Goal: Task Accomplishment & Management: Manage account settings

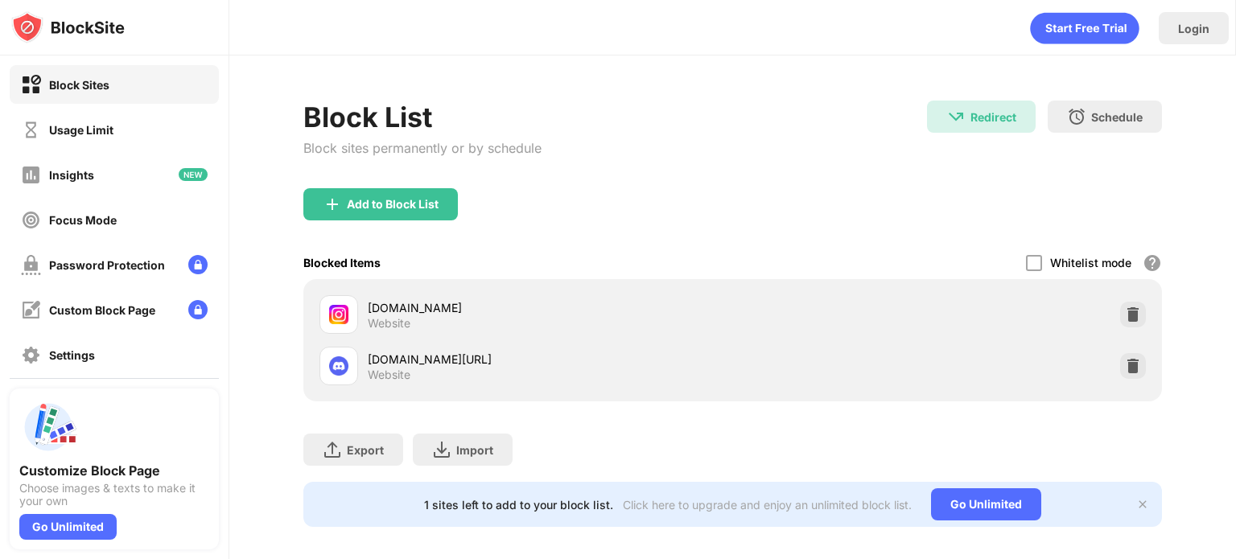
click at [573, 47] on div "Login" at bounding box center [732, 24] width 1006 height 48
click at [331, 379] on div at bounding box center [338, 366] width 39 height 39
drag, startPoint x: 384, startPoint y: 357, endPoint x: 517, endPoint y: 340, distance: 134.6
click at [522, 343] on div "[DOMAIN_NAME][URL] Website" at bounding box center [732, 365] width 839 height 51
click at [1125, 374] on div at bounding box center [1133, 366] width 26 height 26
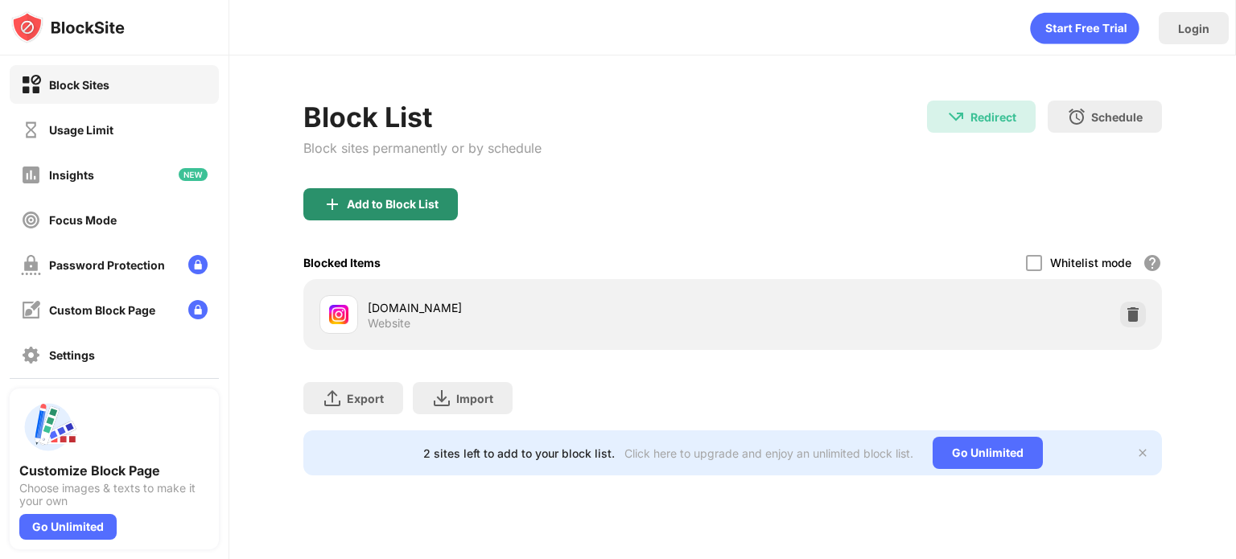
click at [387, 205] on div "Add to Block List" at bounding box center [393, 204] width 92 height 13
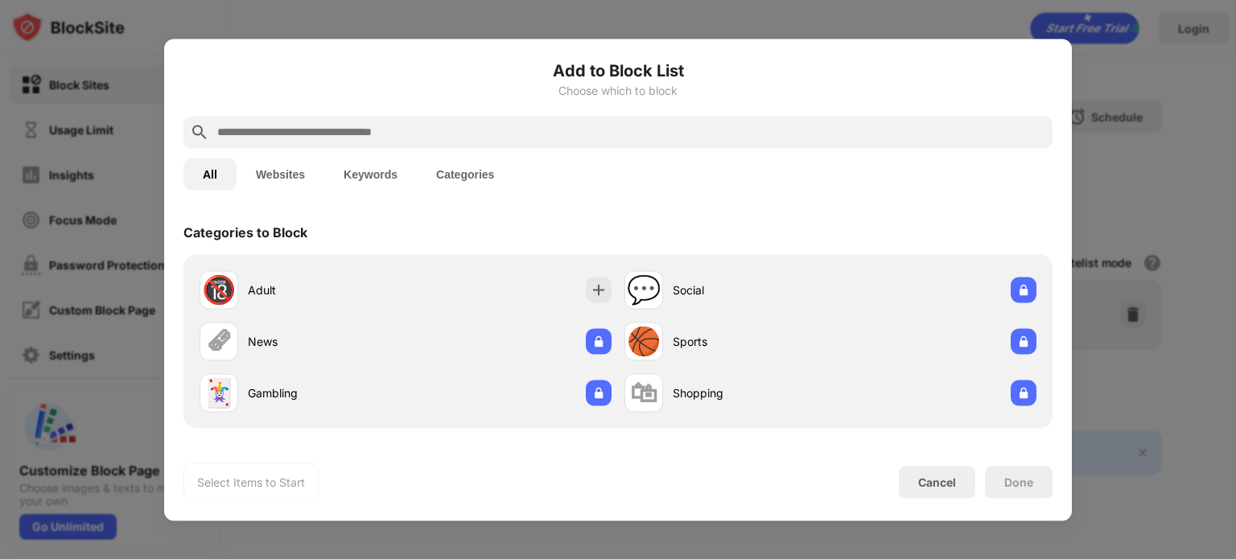
click at [282, 134] on input "text" at bounding box center [631, 131] width 830 height 19
paste input "**********"
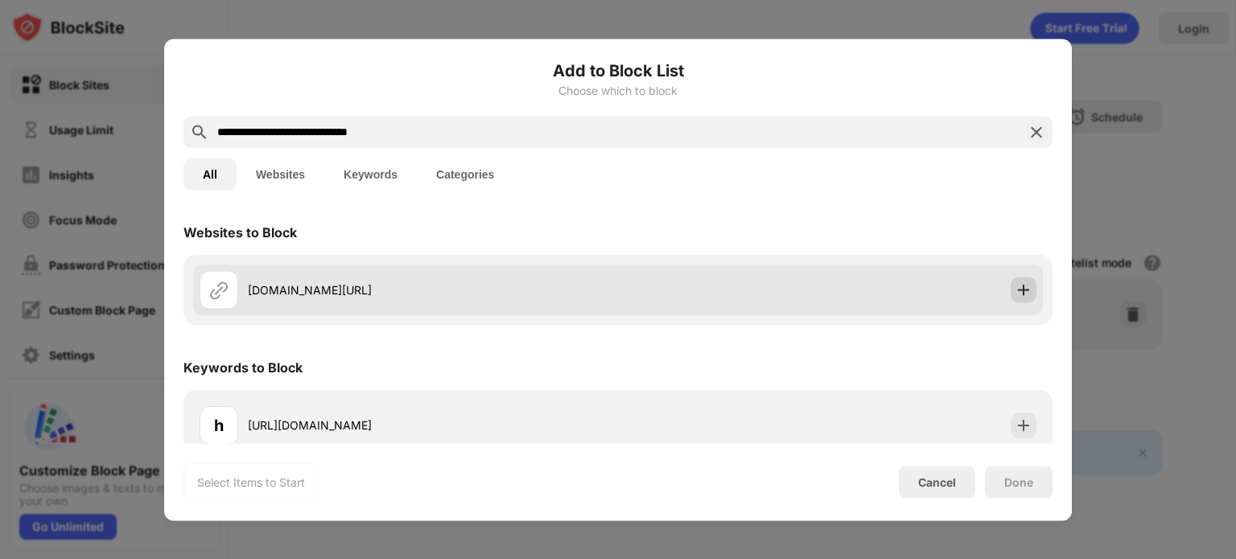
type input "**********"
click at [1015, 289] on img at bounding box center [1023, 290] width 16 height 16
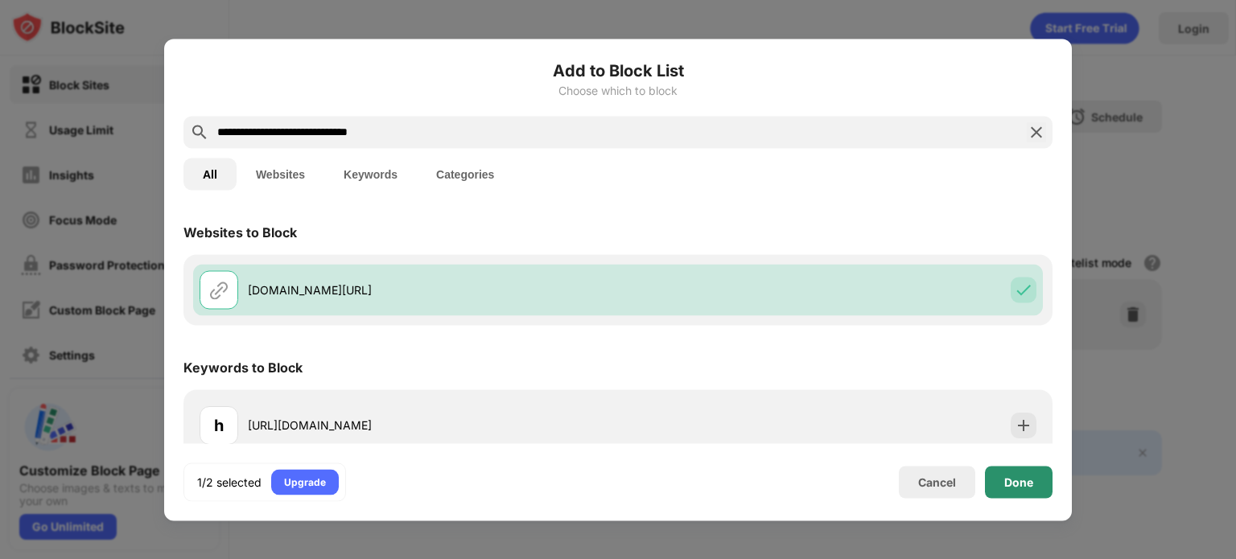
click at [1031, 482] on div "Done" at bounding box center [1018, 482] width 29 height 13
